Goal: Information Seeking & Learning: Learn about a topic

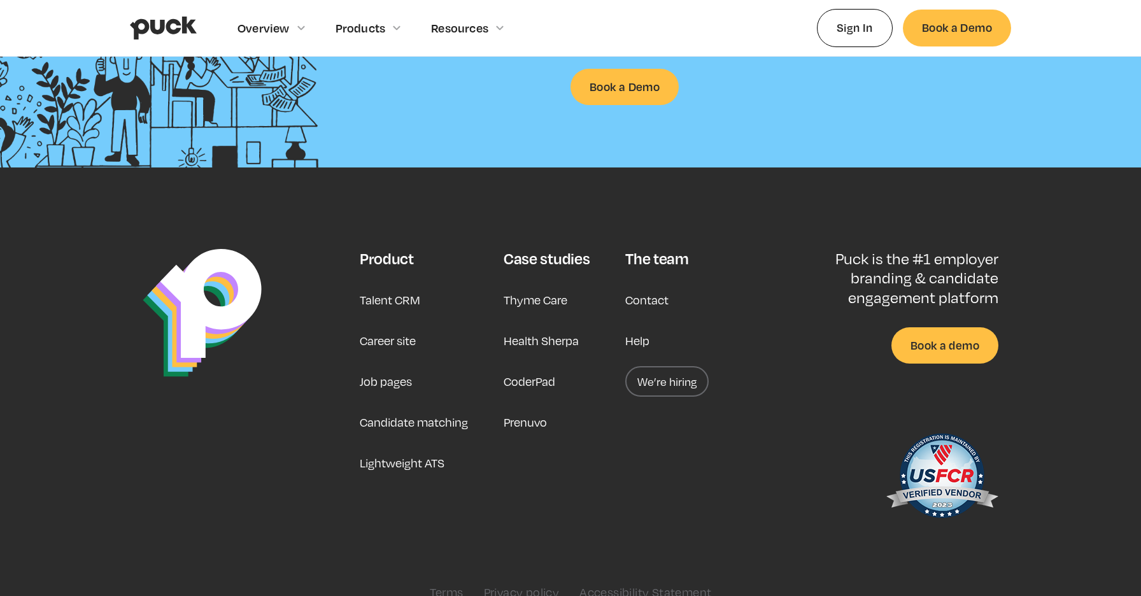
scroll to position [3273, 0]
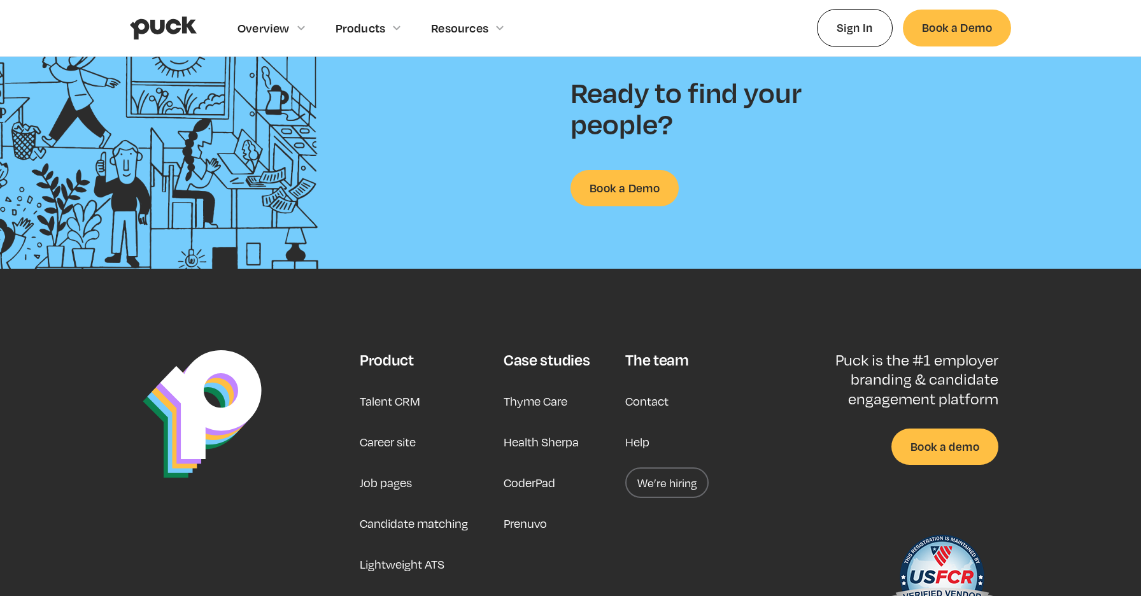
click at [673, 485] on link "We’re hiring" at bounding box center [666, 482] width 83 height 31
click at [392, 402] on link "Talent CRM" at bounding box center [390, 401] width 60 height 31
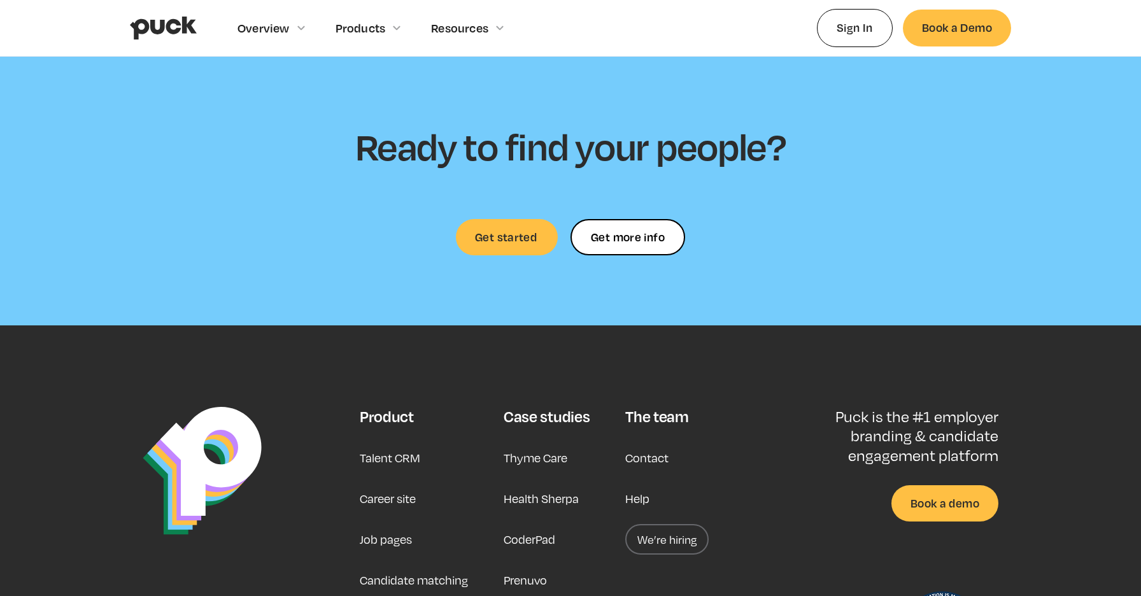
scroll to position [3750, 0]
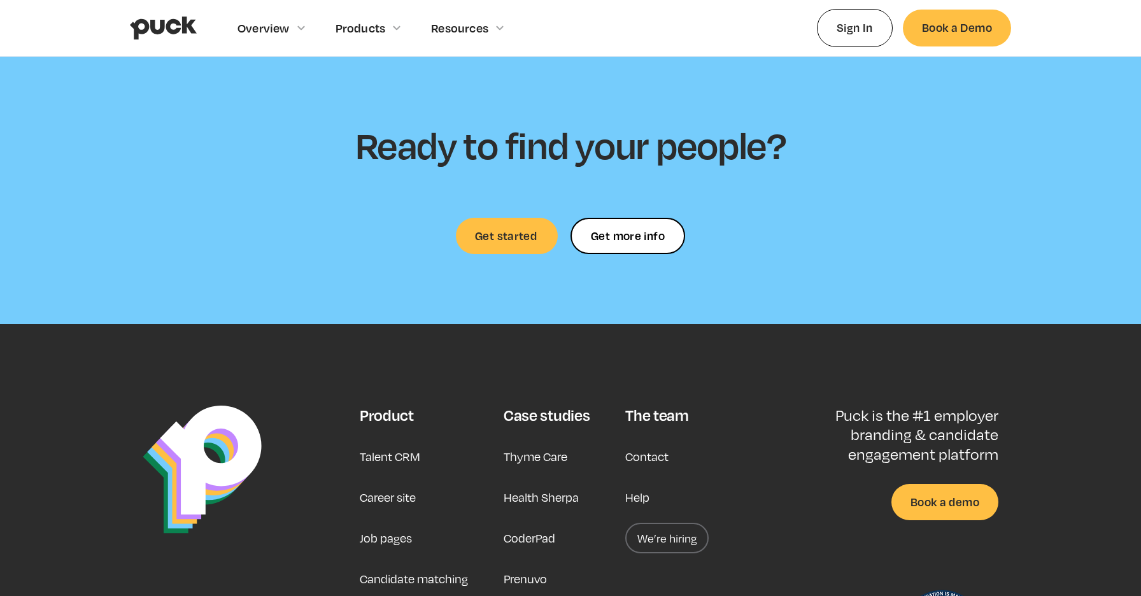
click at [393, 501] on link "Career site" at bounding box center [388, 497] width 56 height 31
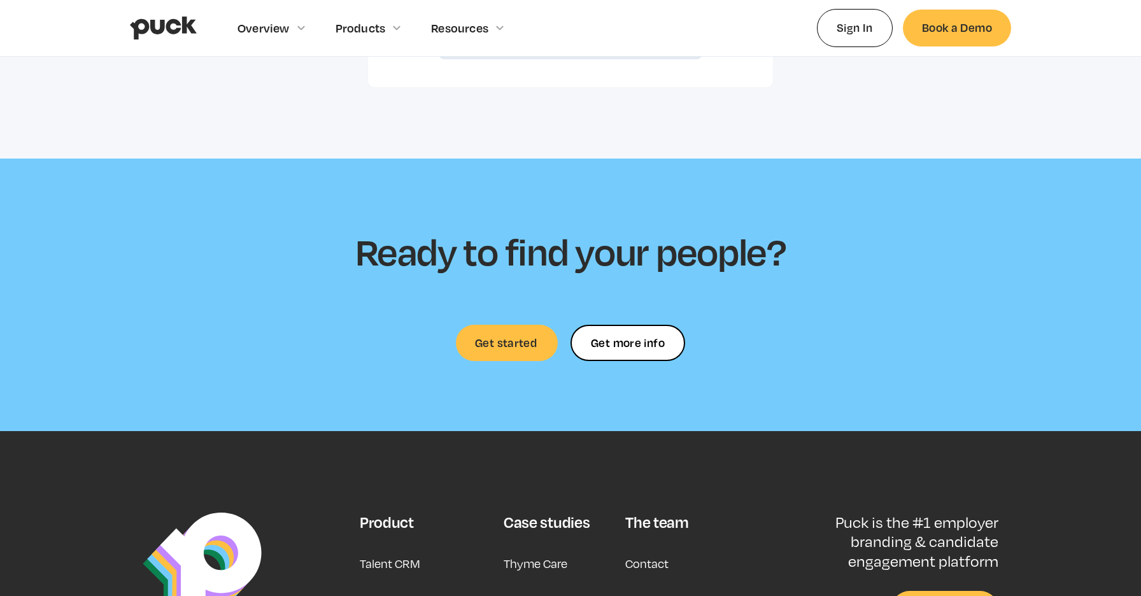
scroll to position [3740, 0]
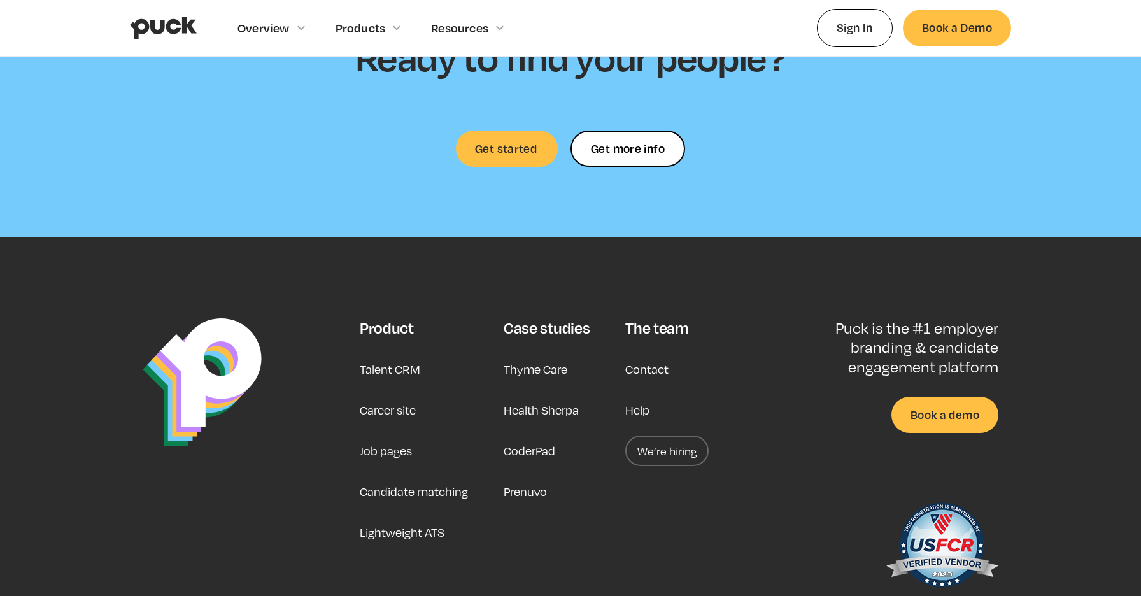
click at [388, 435] on link "Job pages" at bounding box center [386, 450] width 52 height 31
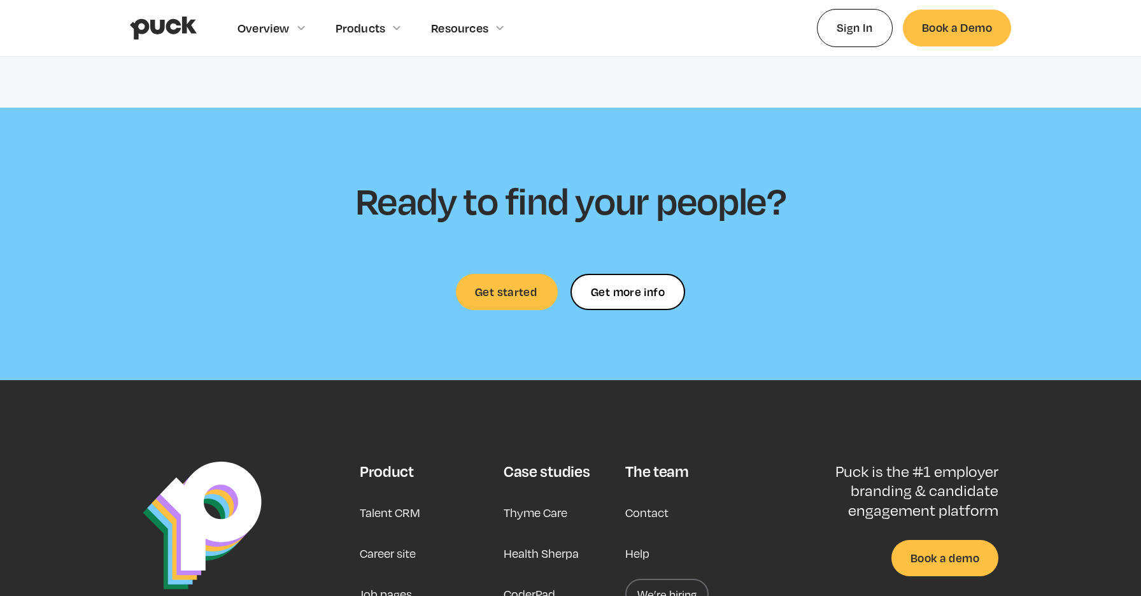
scroll to position [3924, 0]
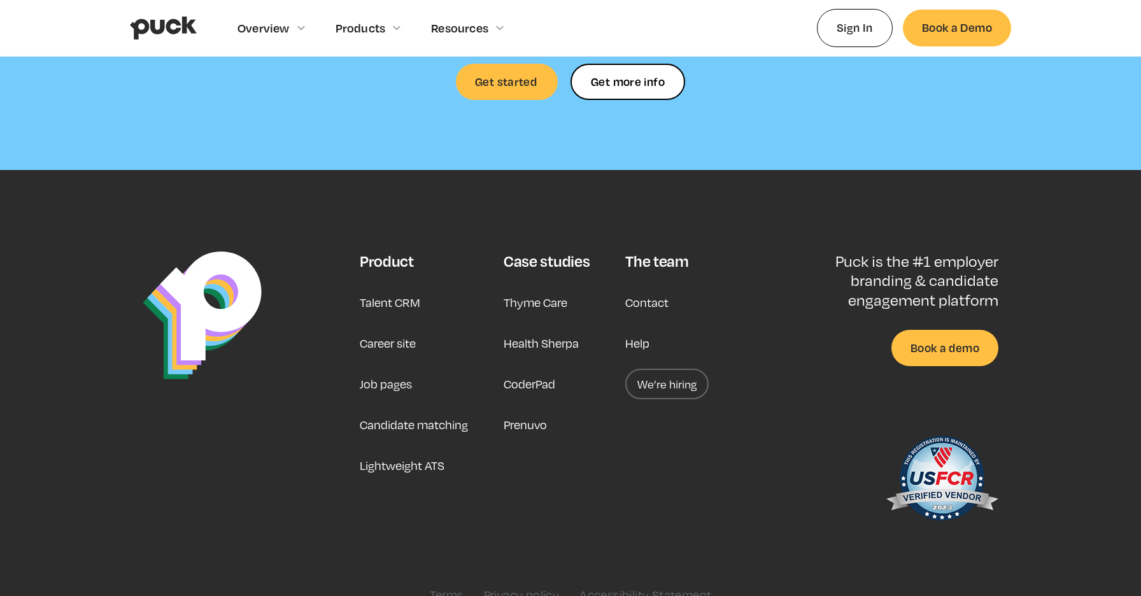
click at [411, 427] on link "Candidate matching" at bounding box center [414, 424] width 108 height 31
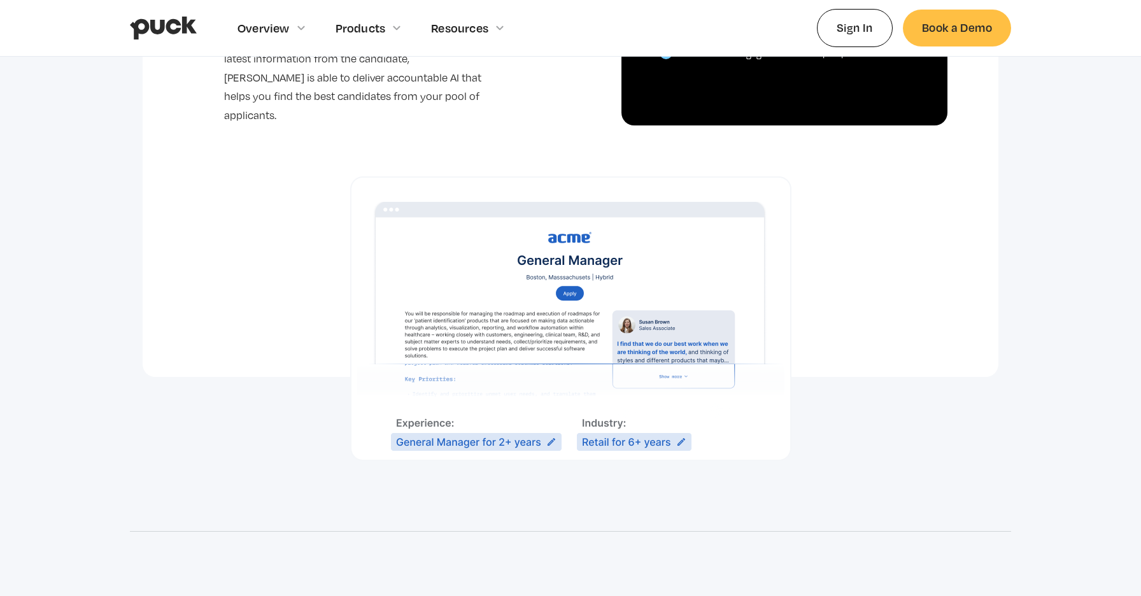
scroll to position [824, 0]
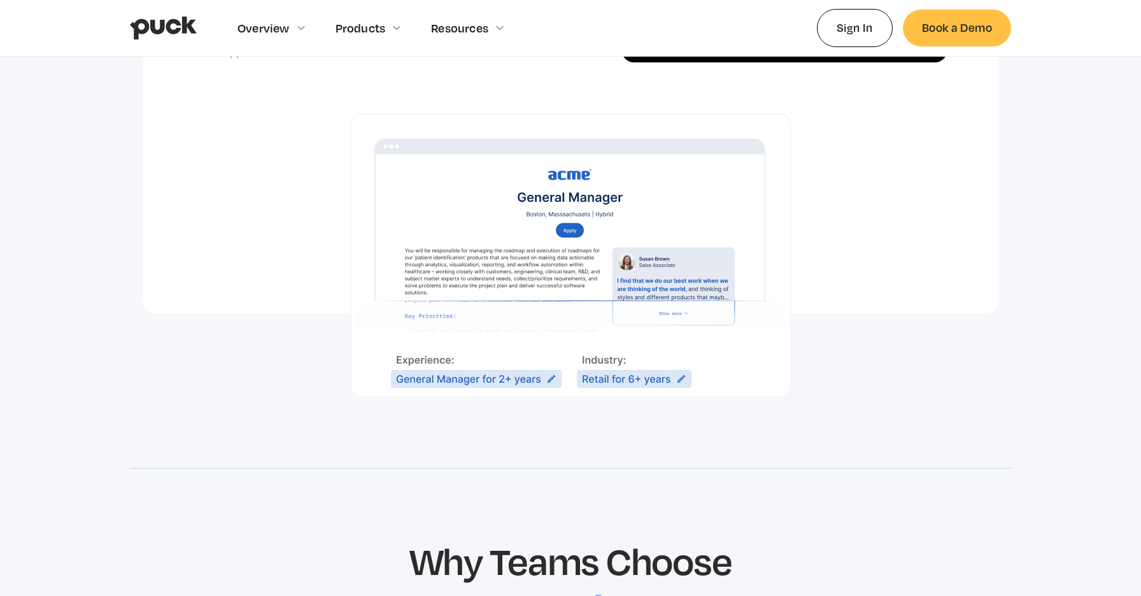
click at [346, 323] on div at bounding box center [571, 230] width 856 height 336
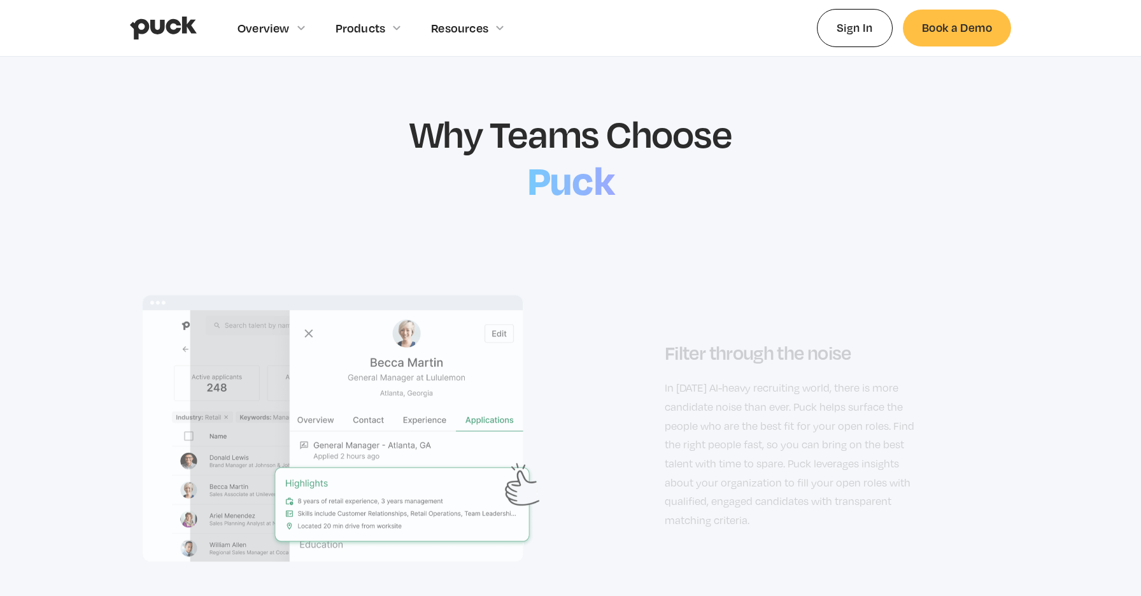
scroll to position [1266, 0]
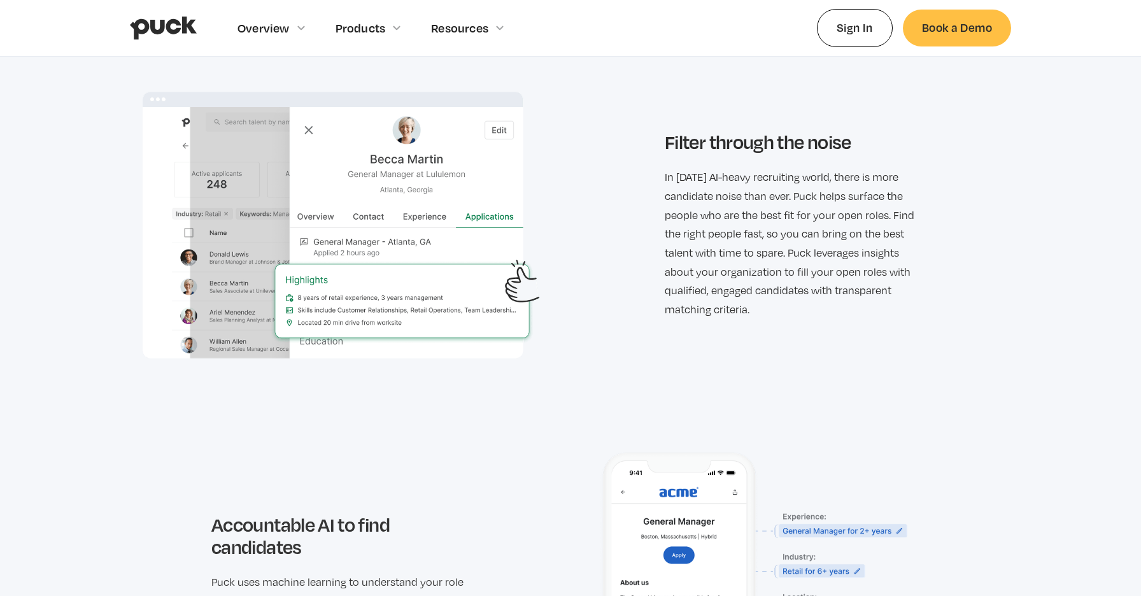
click at [566, 327] on div "Filter through the noise In [DATE] AI-heavy recruiting world, there is more can…" at bounding box center [571, 225] width 856 height 305
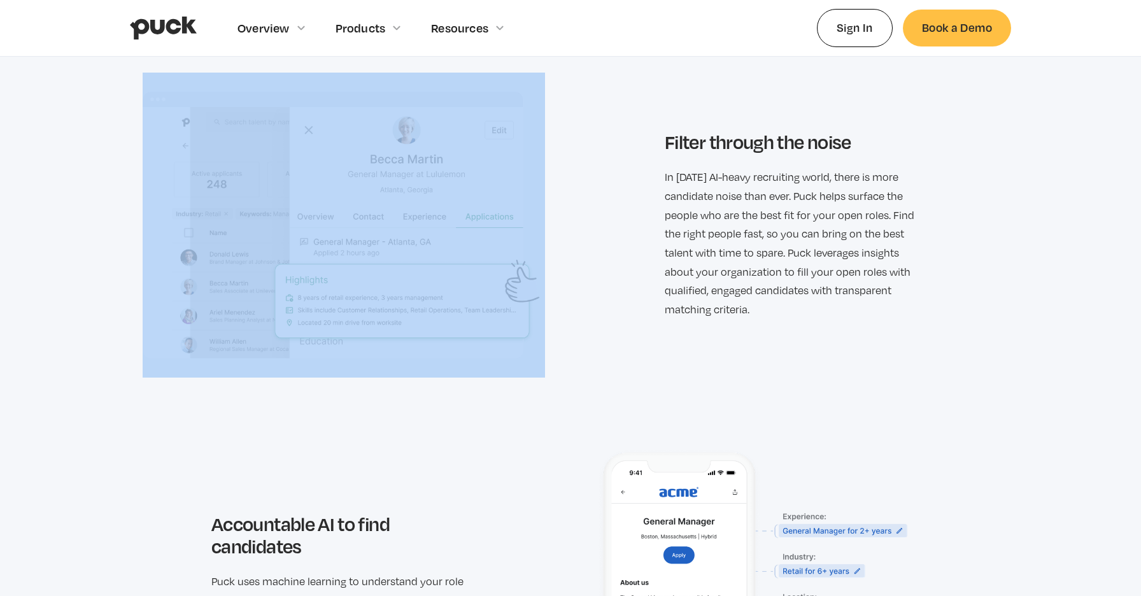
click at [566, 327] on div "Filter through the noise In [DATE] AI-heavy recruiting world, there is more can…" at bounding box center [571, 225] width 856 height 305
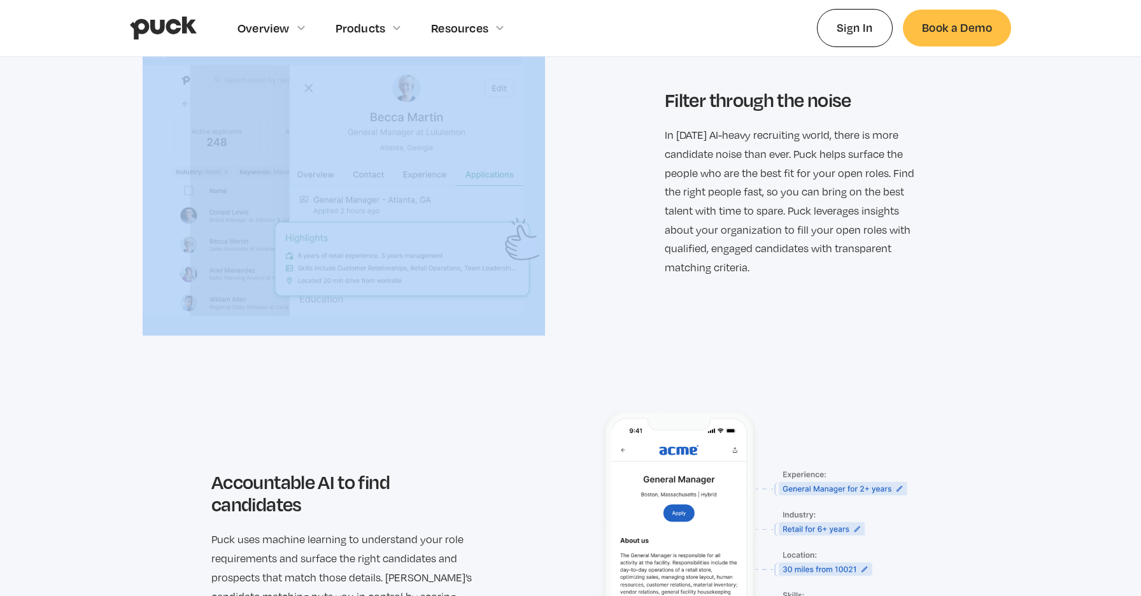
scroll to position [1474, 0]
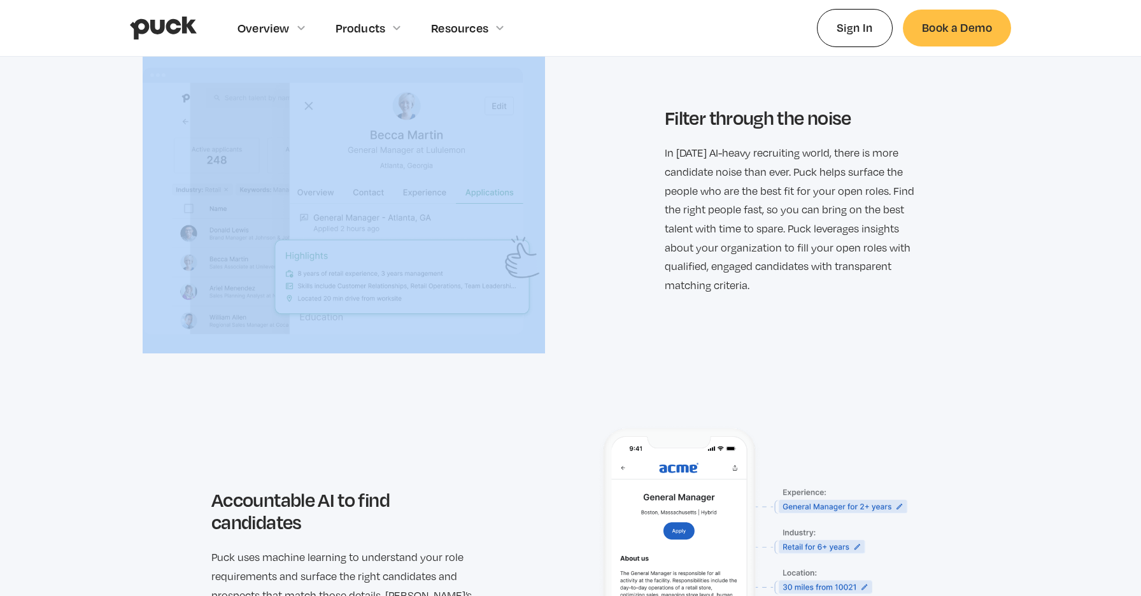
click at [611, 290] on div "Filter through the noise In [DATE] AI-heavy recruiting world, there is more can…" at bounding box center [571, 200] width 856 height 305
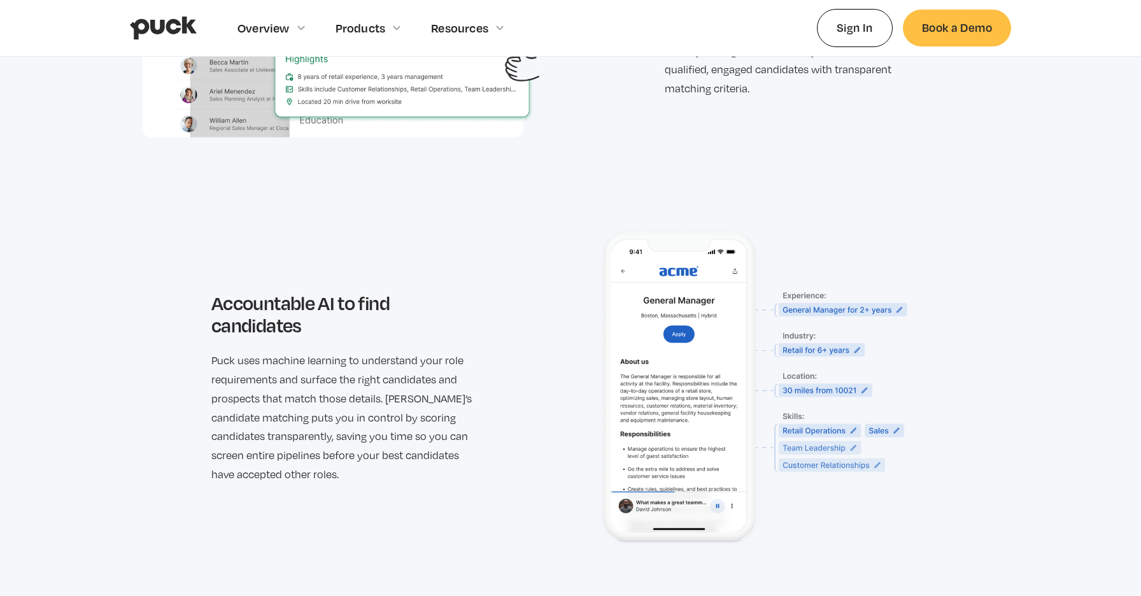
scroll to position [1835, 0]
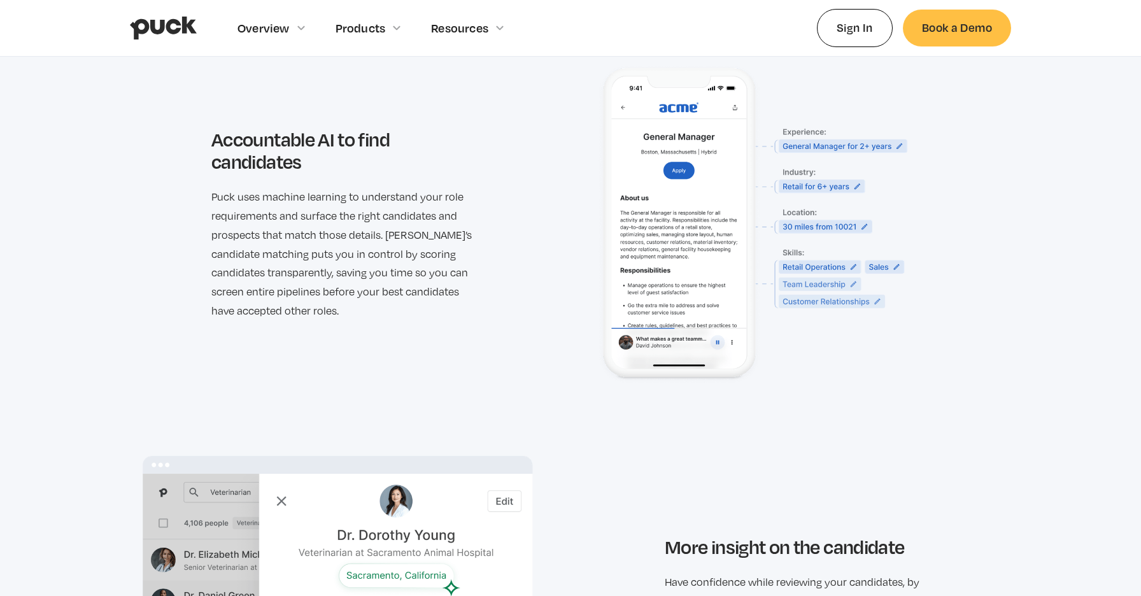
click at [542, 233] on div "Accountable AI to find candidates [PERSON_NAME] uses machine learning to unders…" at bounding box center [571, 224] width 856 height 323
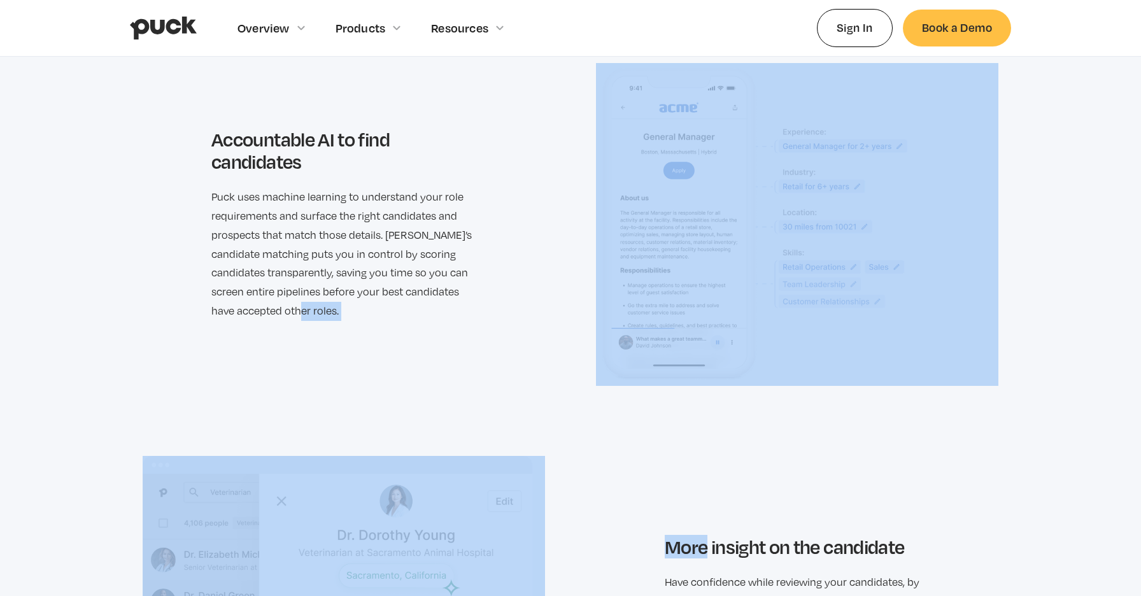
click at [542, 233] on div "Accountable AI to find candidates [PERSON_NAME] uses machine learning to unders…" at bounding box center [571, 224] width 856 height 323
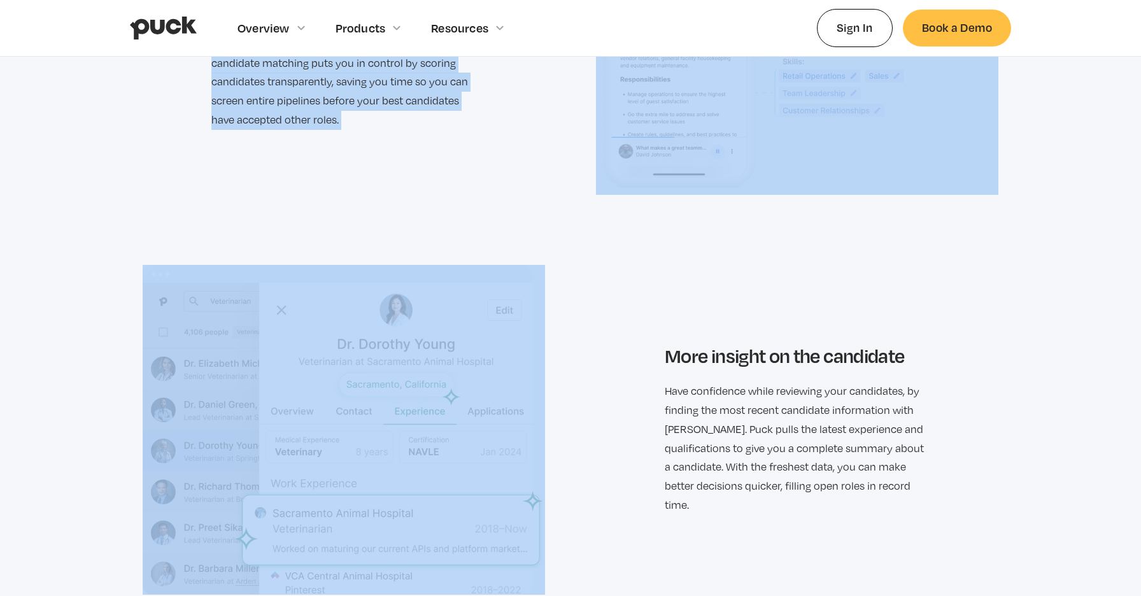
scroll to position [2040, 0]
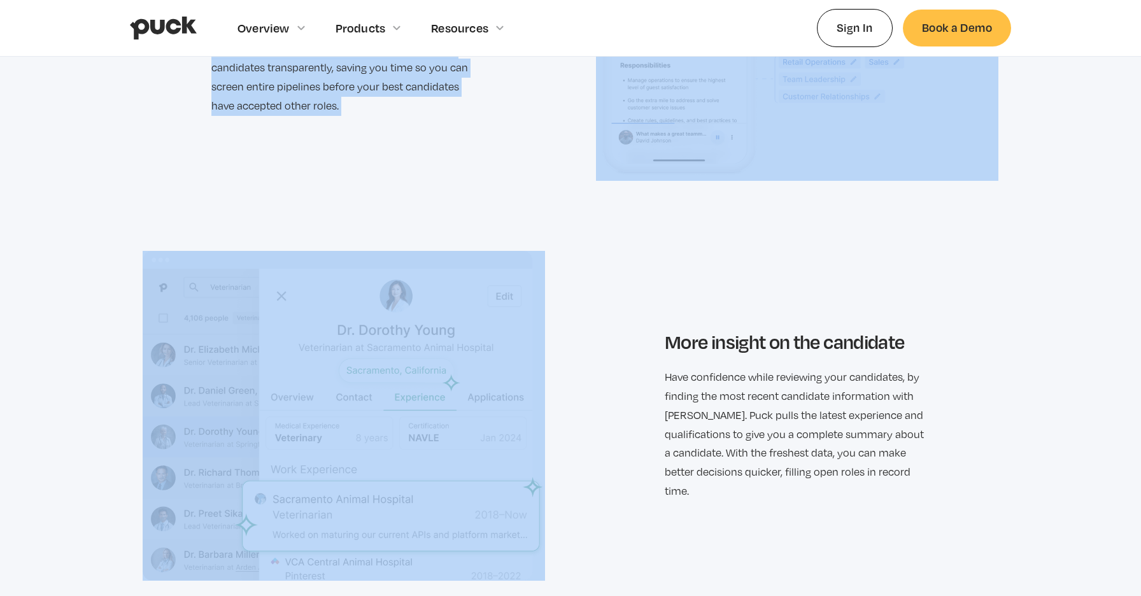
click at [571, 301] on div "More insight on the candidate Have confidence while reviewing your candidates, …" at bounding box center [571, 416] width 856 height 330
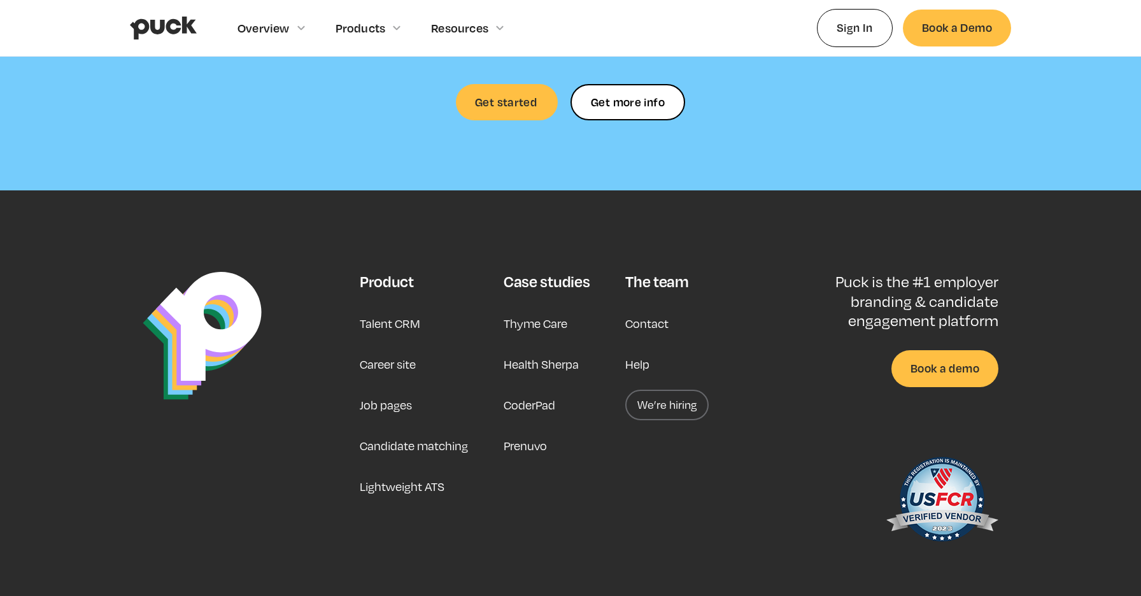
scroll to position [3593, 0]
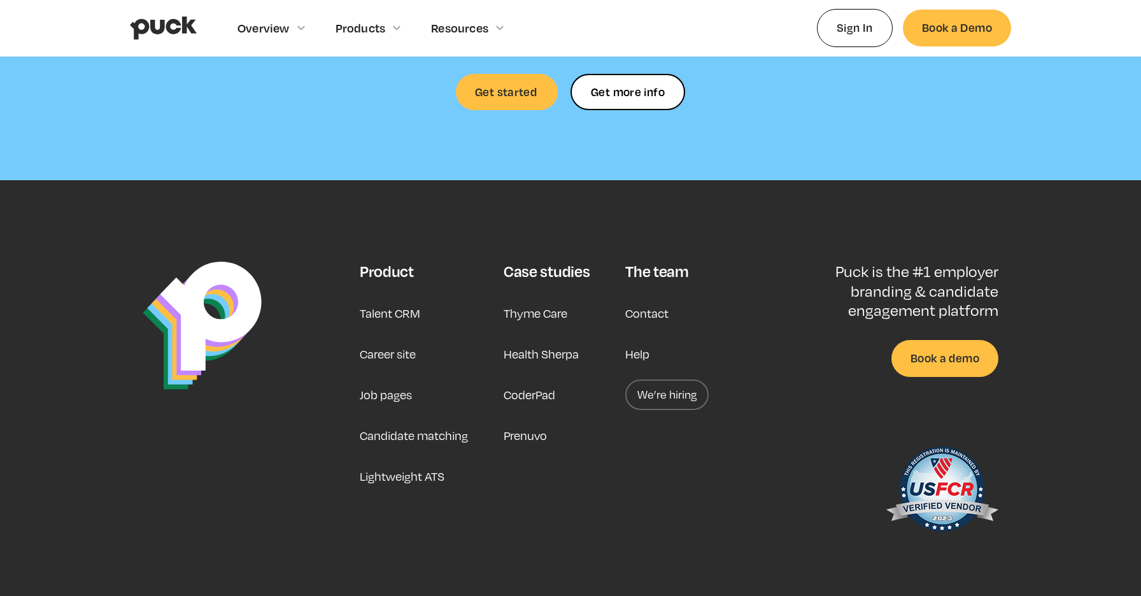
click at [399, 461] on link "Lightweight ATS" at bounding box center [402, 476] width 85 height 31
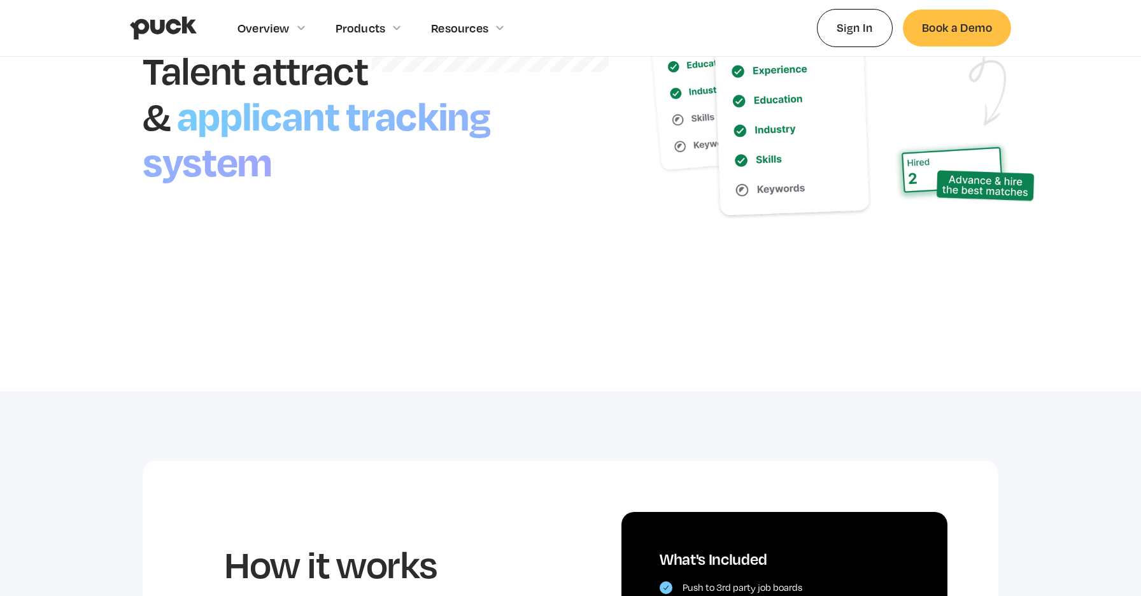
scroll to position [7, 0]
